Goal: Task Accomplishment & Management: Manage account settings

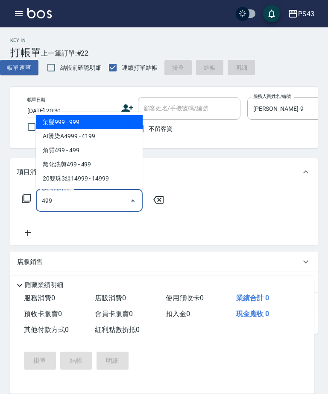
scroll to position [0, 90]
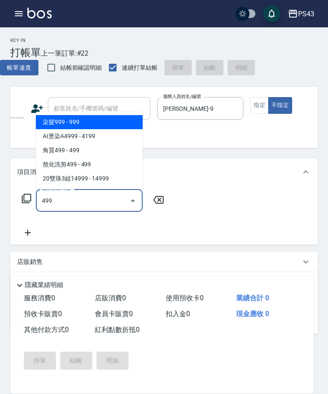
click at [112, 150] on span "角質499 - 499" at bounding box center [89, 150] width 107 height 14
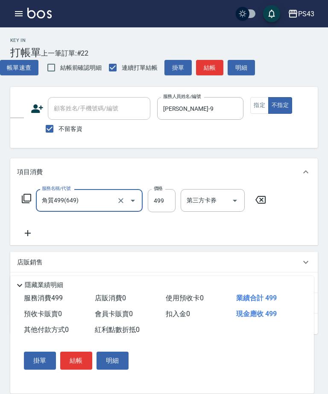
type input "角質499(649)"
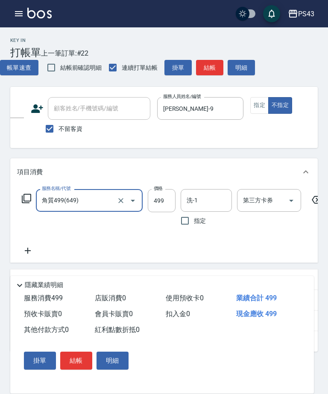
click at [199, 201] on input "洗-1" at bounding box center [207, 200] width 44 height 15
type input "廖儀婷-9"
click at [32, 250] on icon at bounding box center [27, 250] width 21 height 10
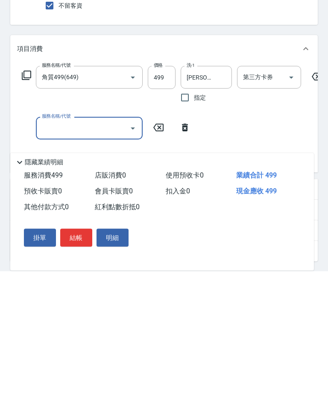
click at [77, 244] on input "服務名稱/代號" at bounding box center [83, 251] width 86 height 15
type input "剪髮169(216)"
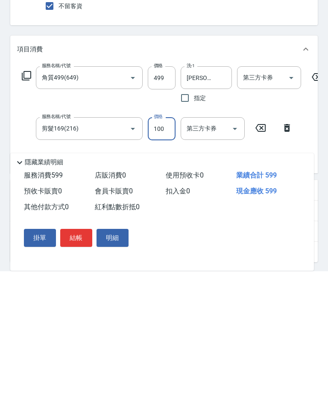
type input "100"
click at [79, 351] on button "結帳" at bounding box center [76, 360] width 32 height 18
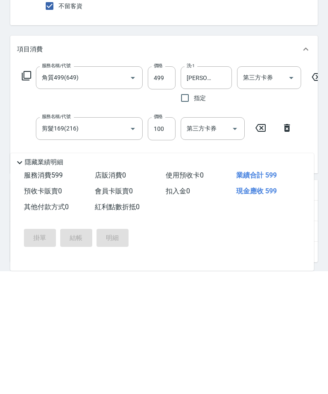
scroll to position [118, 0]
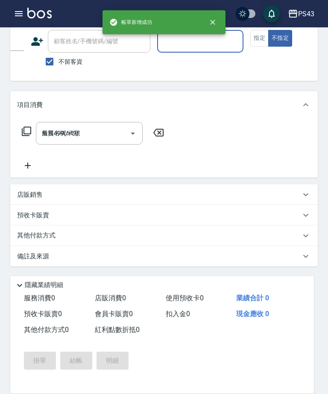
type input "2025/08/13 21:02"
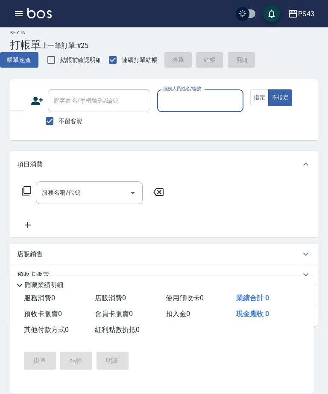
scroll to position [0, 0]
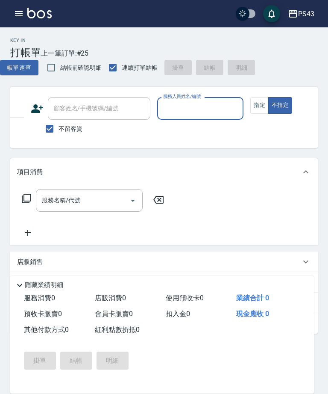
click at [16, 12] on icon "button" at bounding box center [19, 13] width 8 height 5
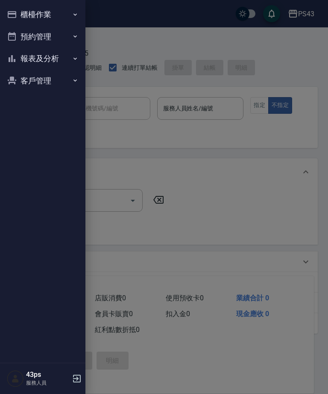
click at [64, 15] on button "櫃檯作業" at bounding box center [42, 14] width 79 height 22
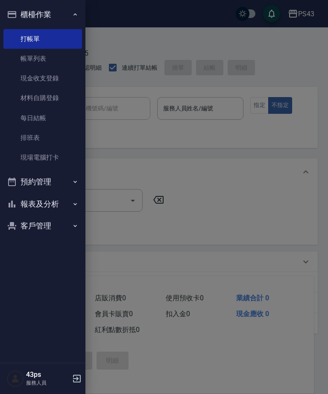
click at [66, 37] on link "打帳單" at bounding box center [42, 39] width 79 height 20
click at [58, 56] on link "帳單列表" at bounding box center [42, 59] width 79 height 20
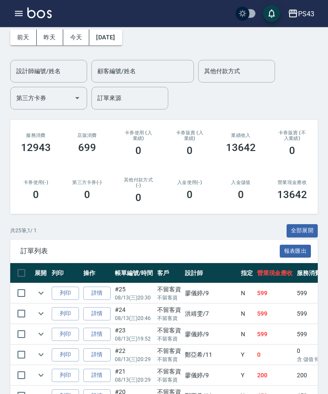
scroll to position [40, 0]
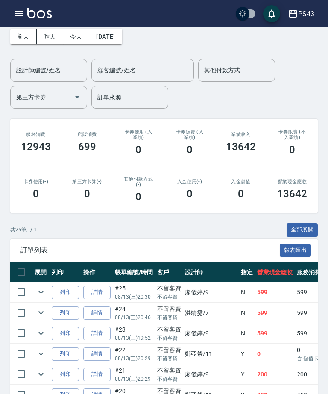
click at [22, 291] on input "checkbox" at bounding box center [21, 292] width 18 height 18
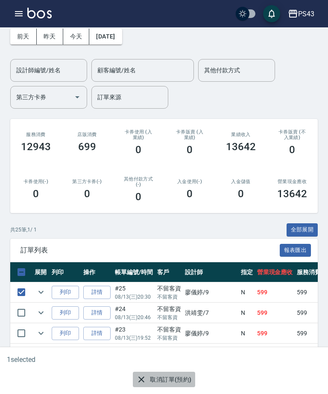
click at [183, 387] on button "取消訂單(預約)" at bounding box center [164, 379] width 62 height 16
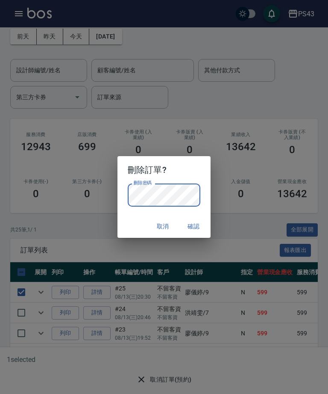
scroll to position [40, 0]
click at [197, 234] on button "確認" at bounding box center [193, 226] width 27 height 16
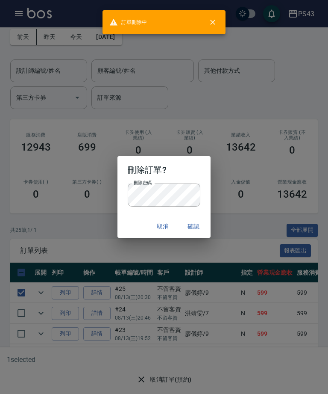
scroll to position [40, 0]
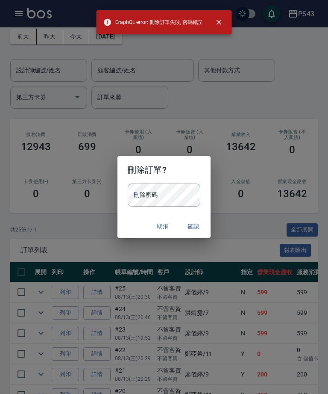
checkbox input "false"
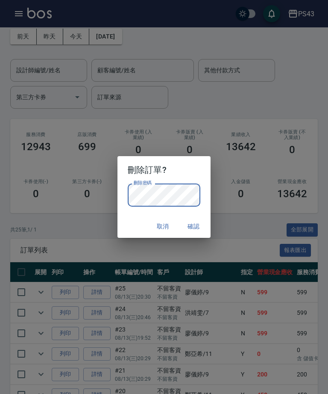
scroll to position [40, 0]
click at [198, 234] on button "確認" at bounding box center [193, 226] width 27 height 16
click at [197, 234] on button "確認" at bounding box center [193, 226] width 27 height 16
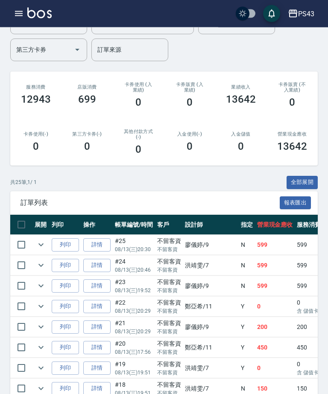
scroll to position [88, 0]
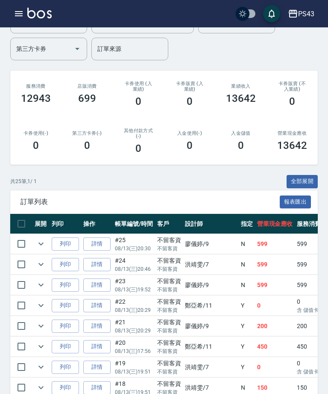
click at [24, 242] on input "checkbox" at bounding box center [21, 244] width 18 height 18
checkbox input "true"
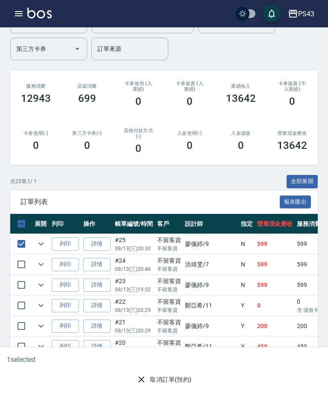
click at [194, 387] on button "取消訂單(預約)" at bounding box center [164, 379] width 62 height 16
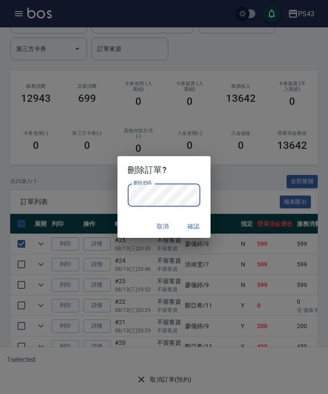
scroll to position [88, 0]
click at [200, 234] on button "確認" at bounding box center [193, 226] width 27 height 16
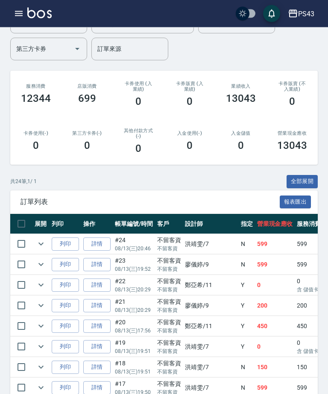
scroll to position [0, 0]
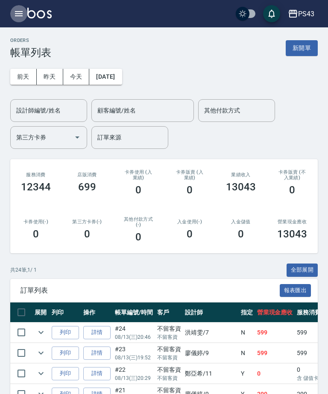
click at [20, 15] on icon "button" at bounding box center [19, 14] width 10 height 10
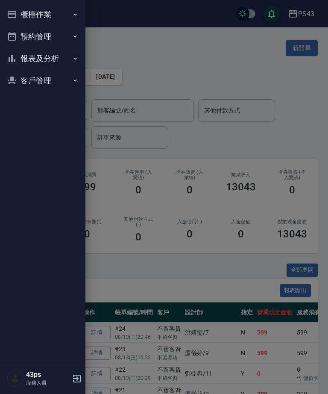
click at [66, 15] on button "櫃檯作業" at bounding box center [42, 14] width 79 height 22
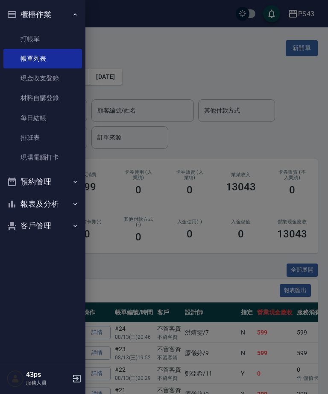
click at [34, 198] on button "報表及分析" at bounding box center [42, 204] width 79 height 22
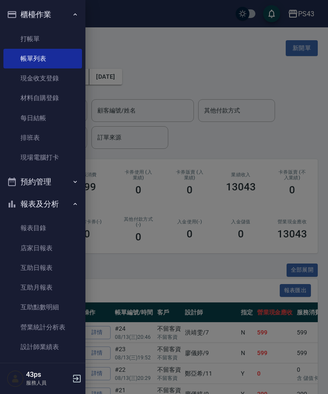
click at [60, 247] on link "店家日報表" at bounding box center [42, 248] width 79 height 20
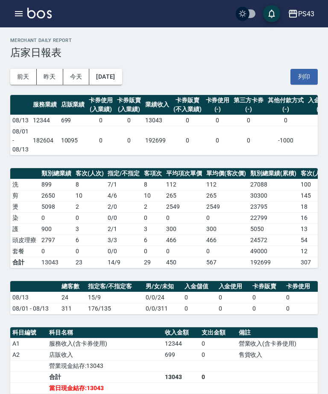
scroll to position [6, 0]
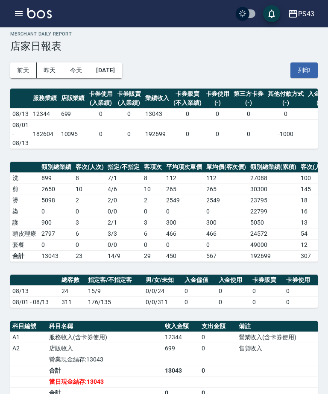
click at [12, 9] on button "button" at bounding box center [18, 13] width 17 height 17
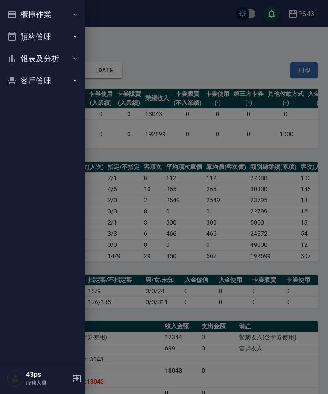
click at [74, 55] on icon "button" at bounding box center [75, 58] width 7 height 7
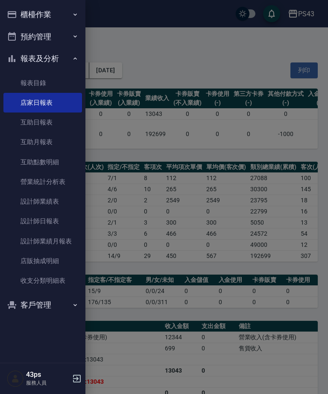
click at [68, 11] on button "櫃檯作業" at bounding box center [42, 14] width 79 height 22
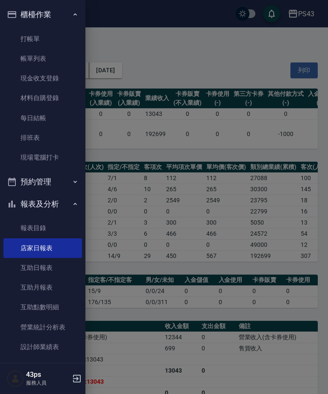
click at [72, 120] on link "每日結帳" at bounding box center [42, 118] width 79 height 20
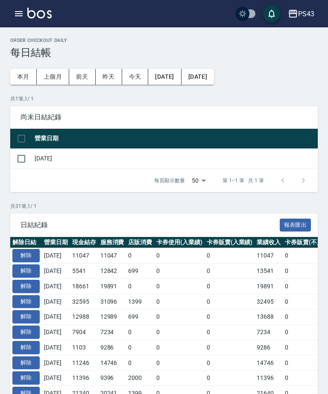
click at [20, 161] on input "checkbox" at bounding box center [21, 159] width 18 height 18
checkbox input "true"
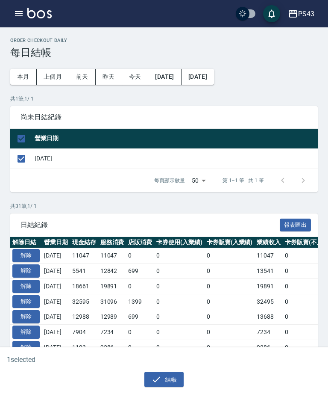
click at [175, 376] on button "結帳" at bounding box center [164, 379] width 40 height 16
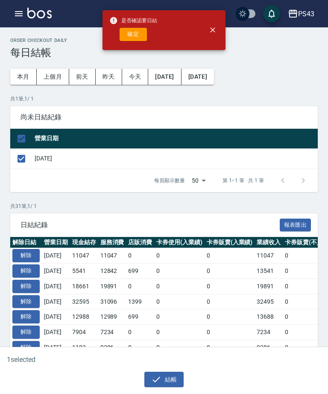
click at [138, 34] on button "確定" at bounding box center [133, 34] width 27 height 13
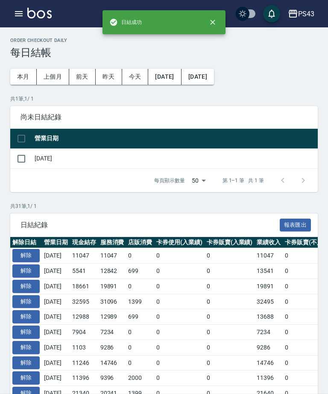
checkbox input "false"
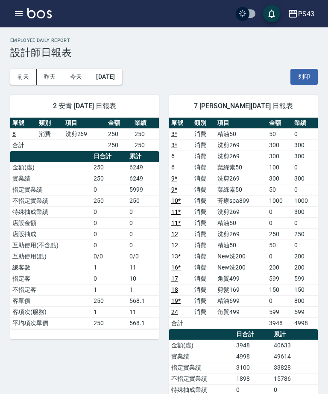
scroll to position [465, 0]
